Goal: Complete application form

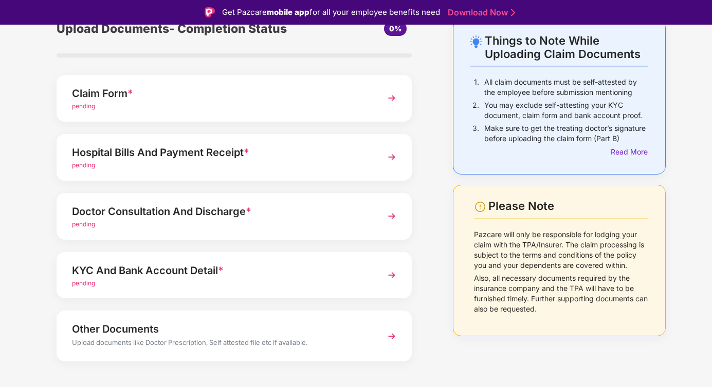
scroll to position [67, 0]
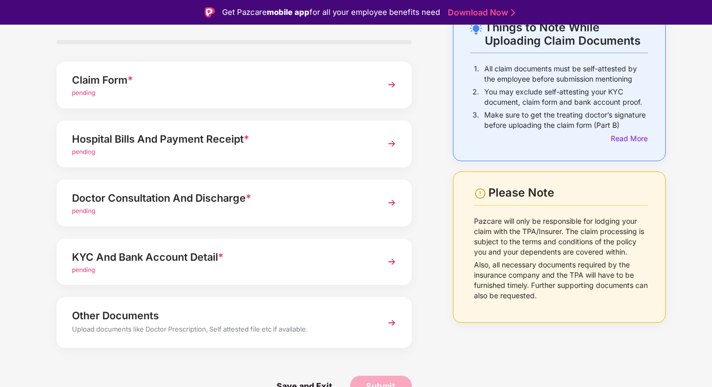
click at [252, 322] on div "Other Documents" at bounding box center [220, 316] width 297 height 16
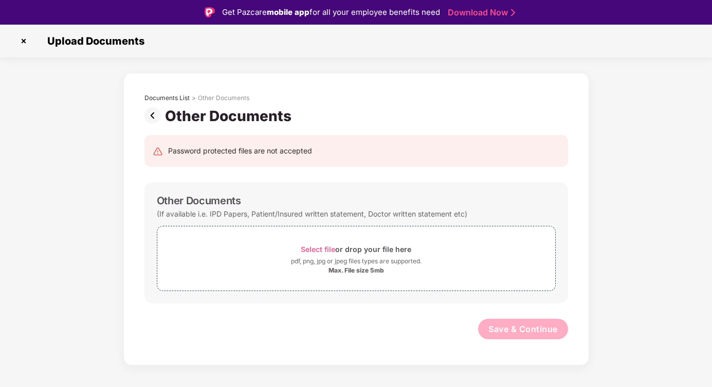
click at [151, 121] on img at bounding box center [154, 115] width 21 height 16
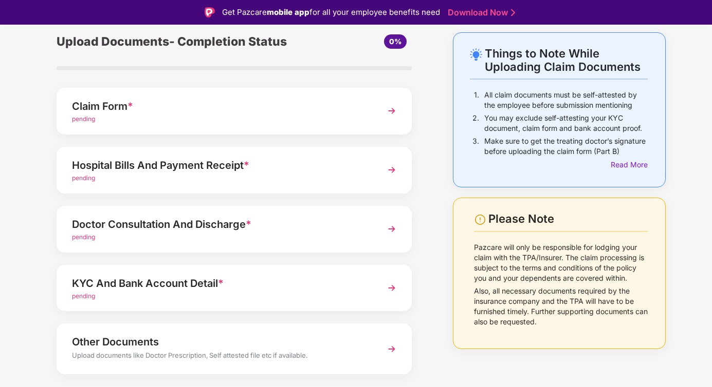
scroll to position [67, 0]
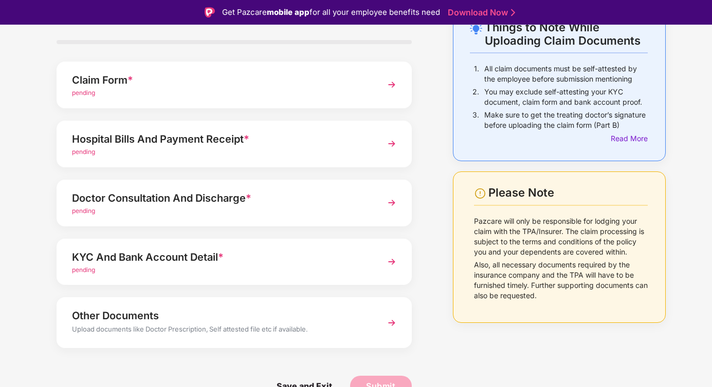
click at [190, 274] on div "pending" at bounding box center [220, 271] width 297 height 10
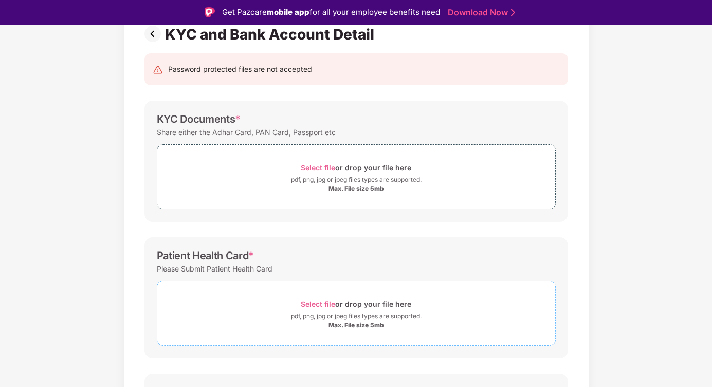
scroll to position [83, 0]
click at [329, 322] on div "Max. File size 5mb" at bounding box center [355, 325] width 55 height 8
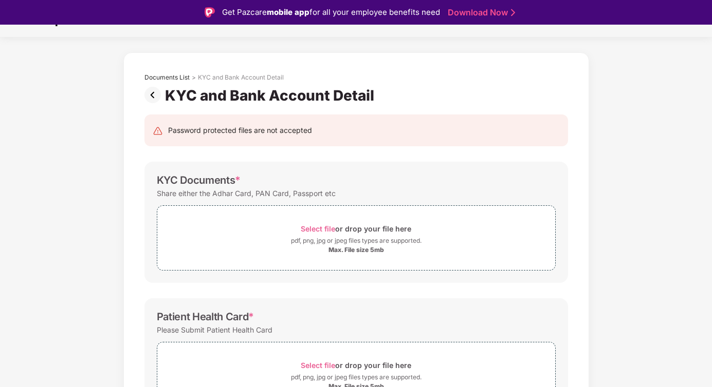
scroll to position [17, 0]
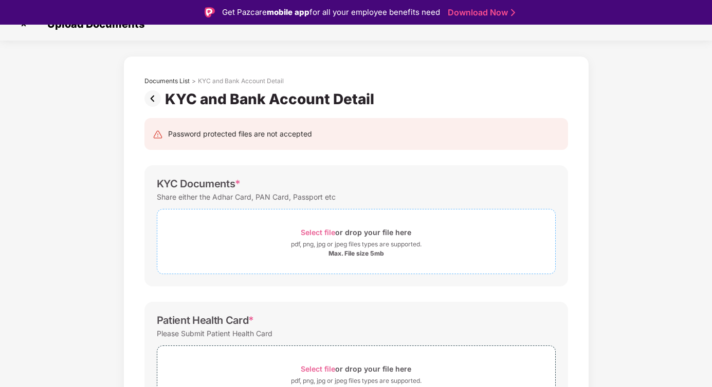
click at [322, 231] on span "Select file" at bounding box center [318, 232] width 34 height 9
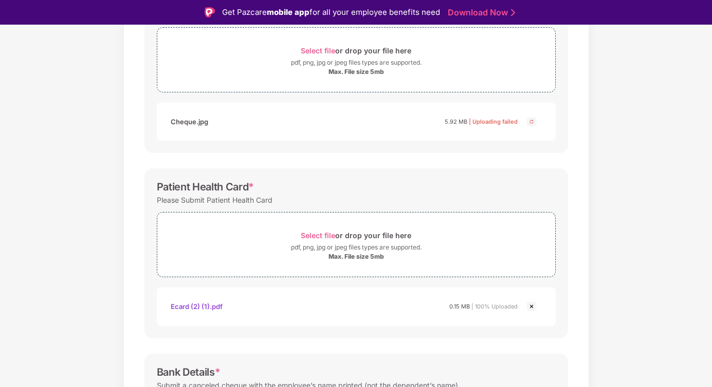
scroll to position [324, 0]
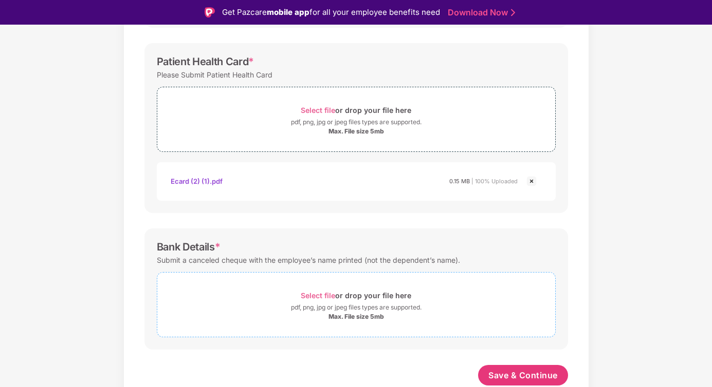
click at [322, 295] on span "Select file" at bounding box center [318, 295] width 34 height 9
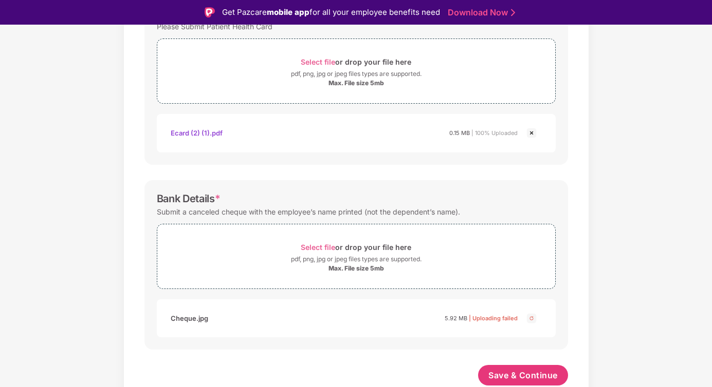
scroll to position [8, 0]
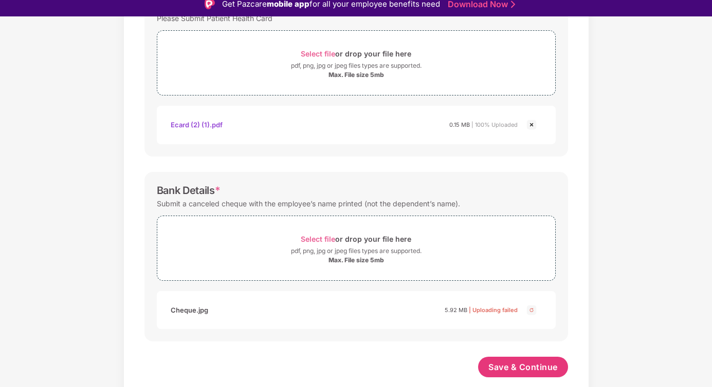
click at [530, 308] on img at bounding box center [531, 310] width 12 height 12
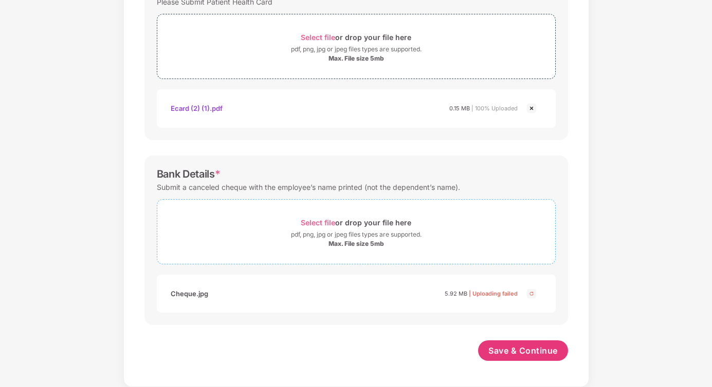
click at [331, 224] on span "Select file" at bounding box center [318, 222] width 34 height 9
click at [528, 355] on span "Save & Continue" at bounding box center [522, 351] width 69 height 11
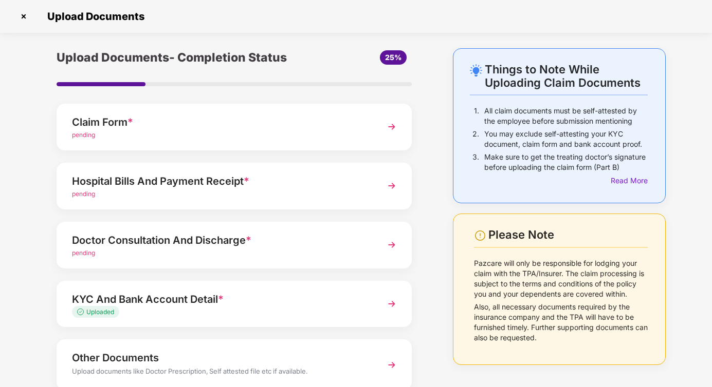
scroll to position [67, 0]
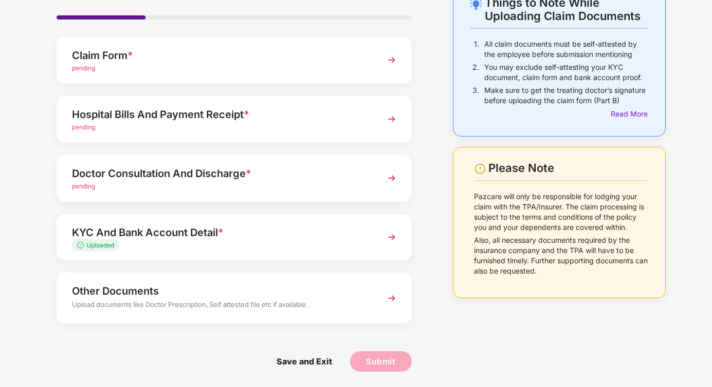
click at [391, 54] on img at bounding box center [391, 60] width 18 height 18
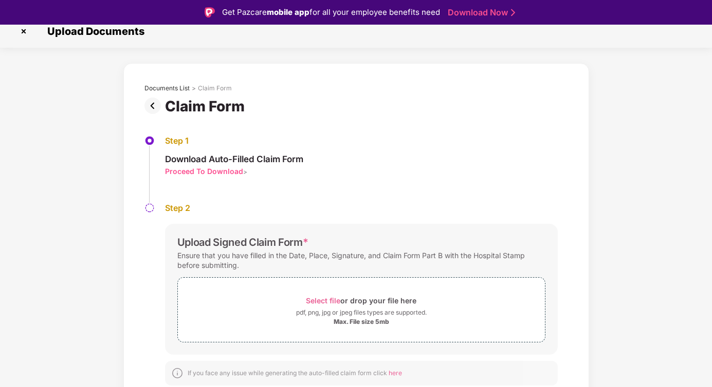
scroll to position [25, 0]
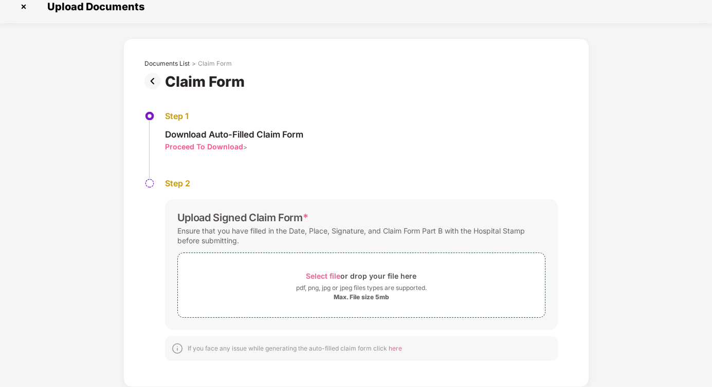
click at [152, 81] on img at bounding box center [154, 81] width 21 height 16
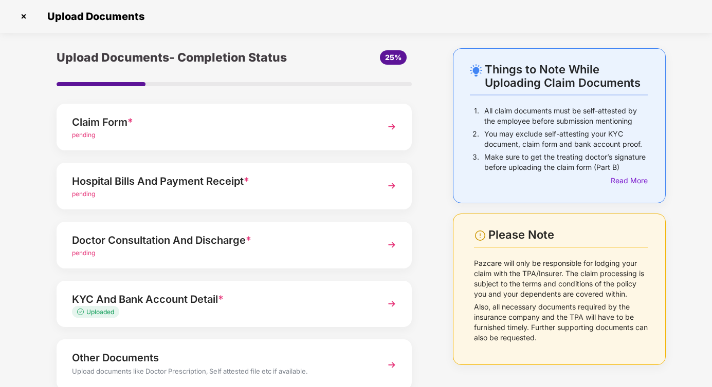
click at [271, 195] on div "pending" at bounding box center [220, 195] width 297 height 10
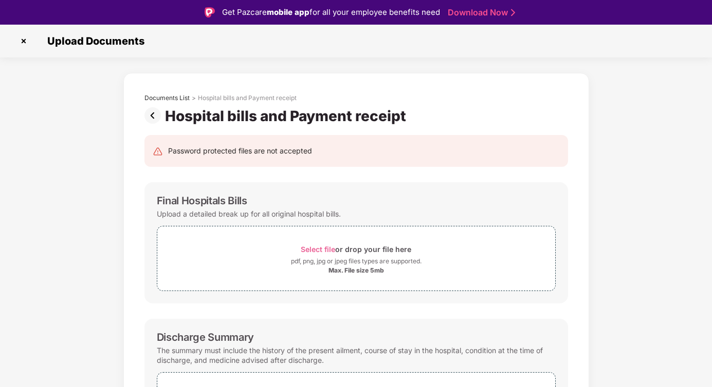
click at [152, 116] on img at bounding box center [154, 115] width 21 height 16
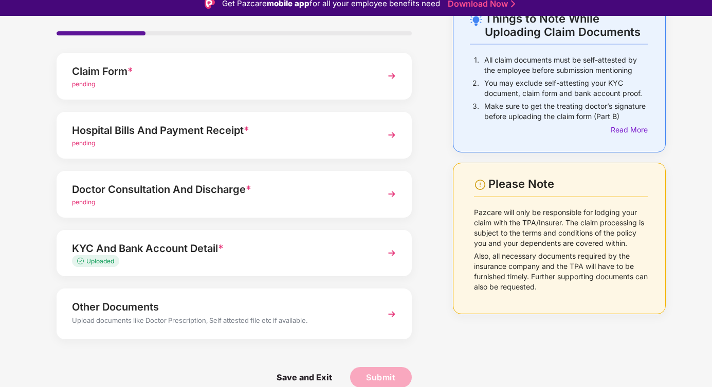
scroll to position [11, 0]
